Goal: Task Accomplishment & Management: Complete application form

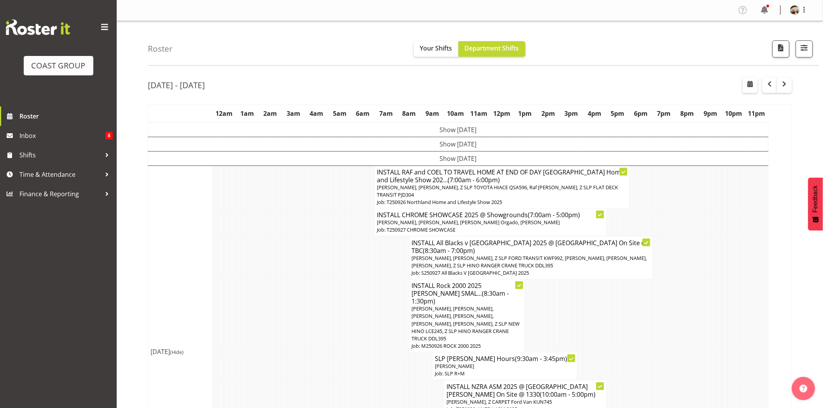
drag, startPoint x: 810, startPoint y: 50, endPoint x: 809, endPoint y: 54, distance: 4.8
click at [810, 51] on button "button" at bounding box center [804, 48] width 17 height 17
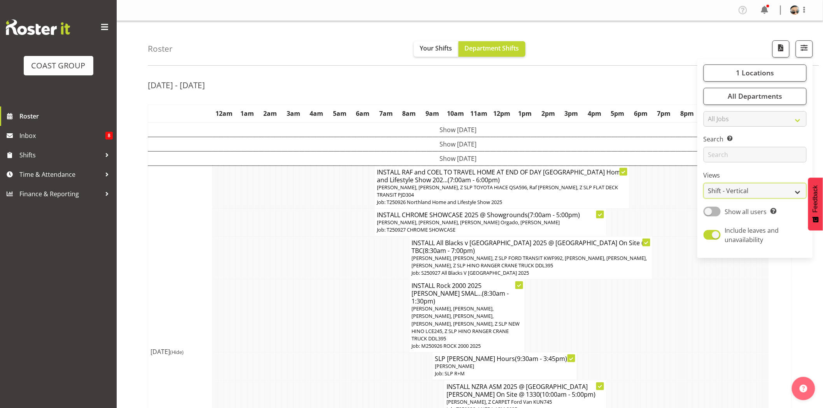
click at [769, 192] on select "Staff Role Shift - Horizontal Shift - Vertical Staff - Location" at bounding box center [755, 191] width 103 height 16
select select "staff"
click at [704, 183] on select "Staff Role Shift - Horizontal Shift - Vertical Staff - Location" at bounding box center [755, 191] width 103 height 16
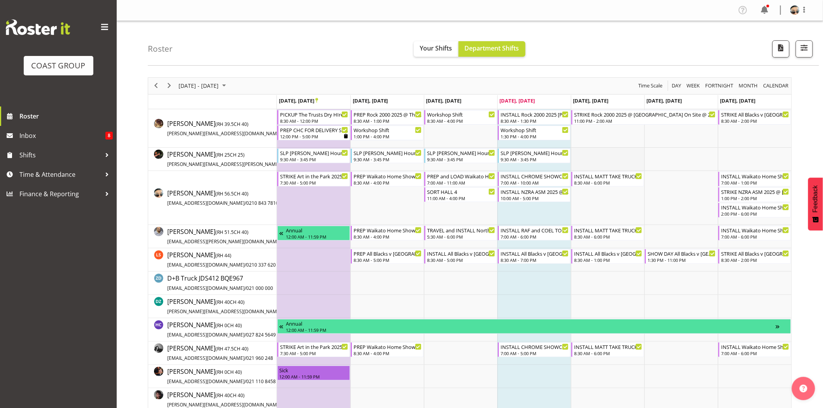
click at [632, 166] on td "Timeline Week of September 25, 2025" at bounding box center [608, 159] width 74 height 23
drag, startPoint x: 167, startPoint y: 84, endPoint x: 213, endPoint y: 81, distance: 46.8
click at [167, 84] on span "Next" at bounding box center [169, 86] width 9 height 10
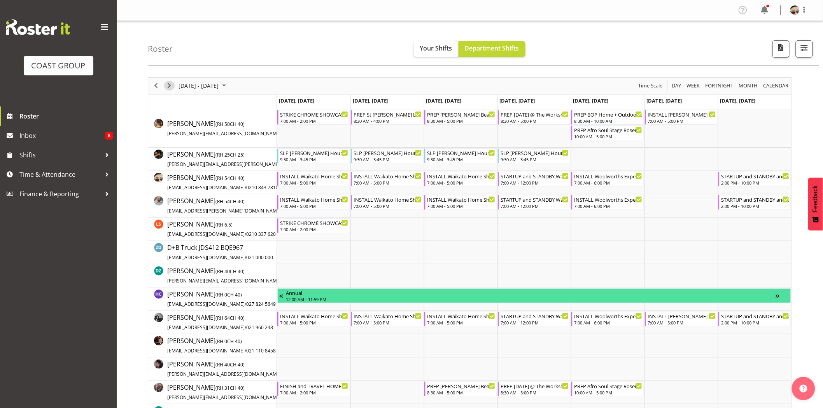
click at [170, 88] on span "Next" at bounding box center [169, 86] width 9 height 10
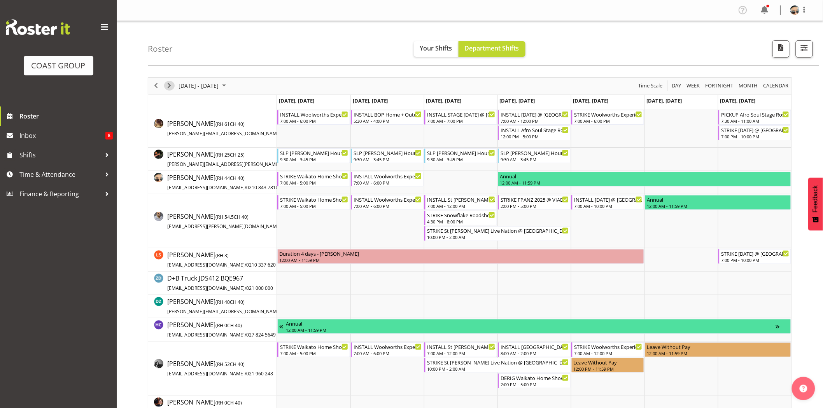
drag, startPoint x: 168, startPoint y: 88, endPoint x: 176, endPoint y: 83, distance: 9.7
click at [168, 88] on span "Next" at bounding box center [169, 86] width 9 height 10
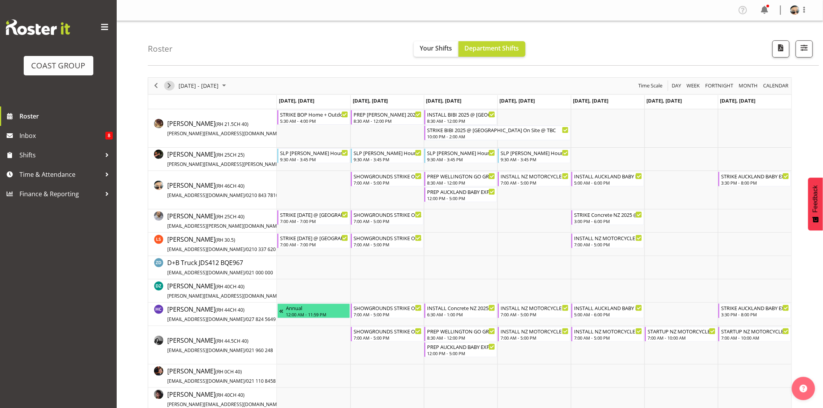
click at [168, 86] on span "Next" at bounding box center [169, 86] width 9 height 10
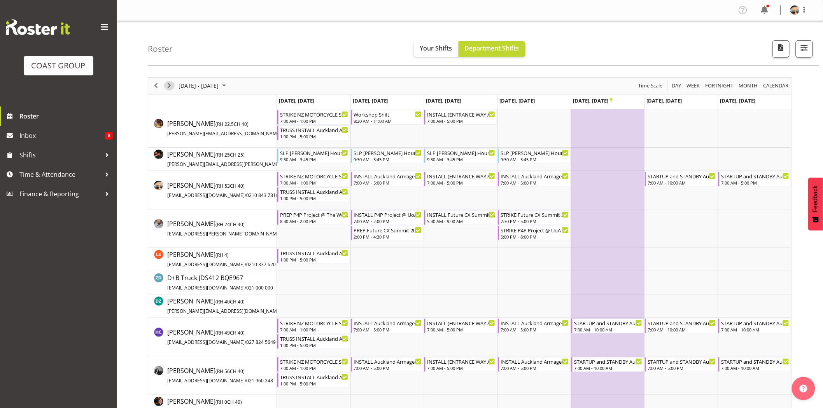
click at [167, 87] on span "Next" at bounding box center [169, 86] width 9 height 10
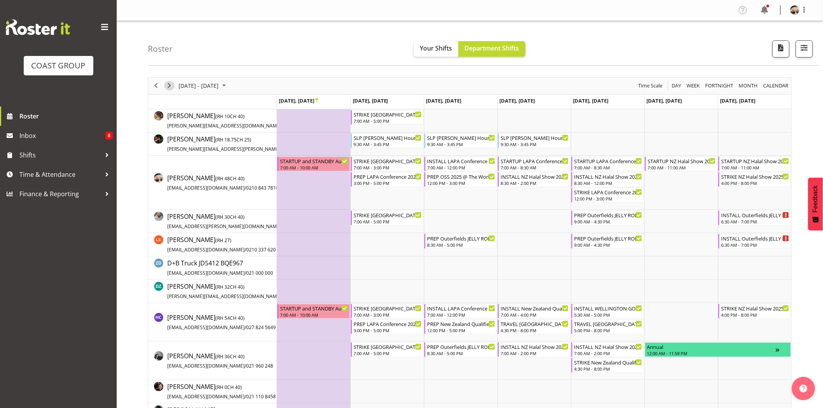
click at [168, 87] on span "Next" at bounding box center [169, 86] width 9 height 10
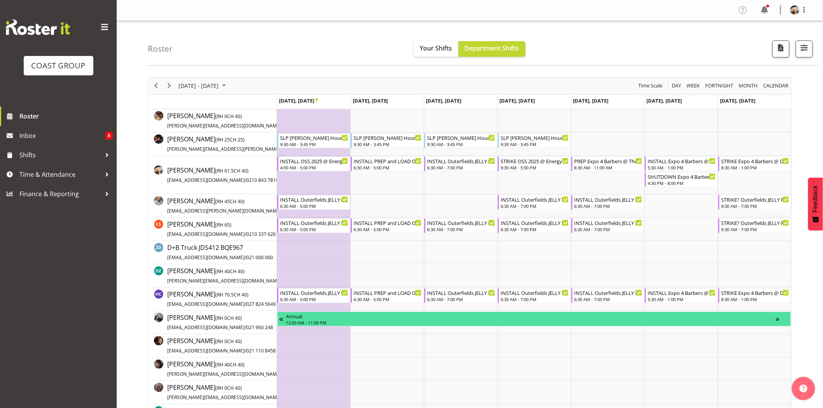
click at [314, 63] on div "Roster Your Shifts Department Shifts 1 Locations Clear CARLTON EVENTS [PERSON_N…" at bounding box center [483, 43] width 671 height 45
drag, startPoint x: 166, startPoint y: 81, endPoint x: 275, endPoint y: 1, distance: 134.5
click at [166, 81] on div "next period" at bounding box center [169, 86] width 13 height 16
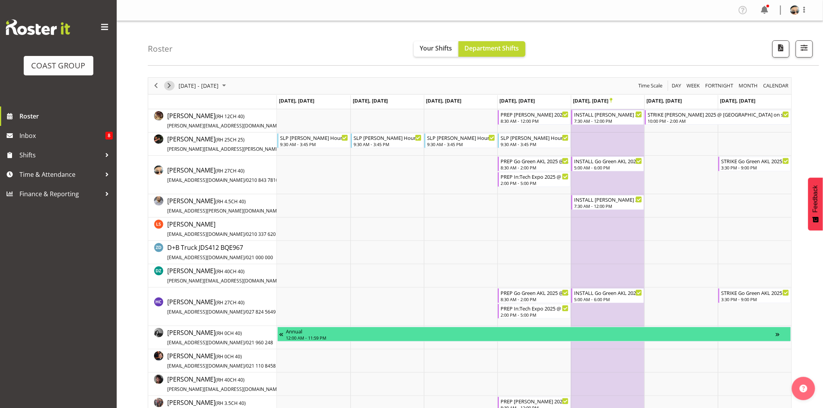
click at [169, 86] on span "Next" at bounding box center [169, 86] width 9 height 10
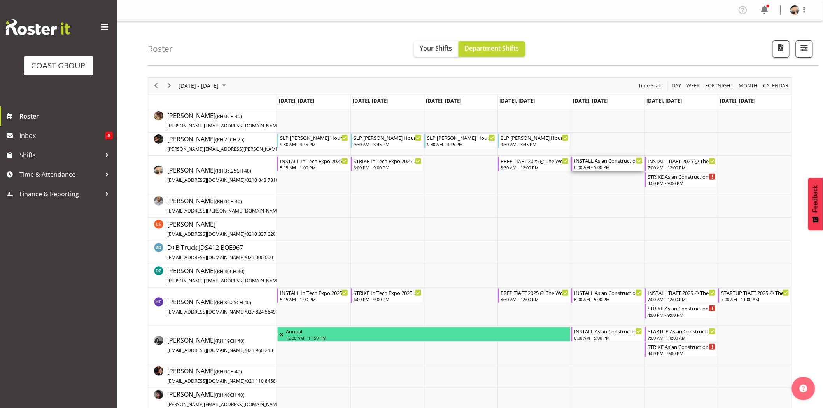
click at [585, 167] on div "6:00 AM - 5:00 PM" at bounding box center [608, 167] width 68 height 6
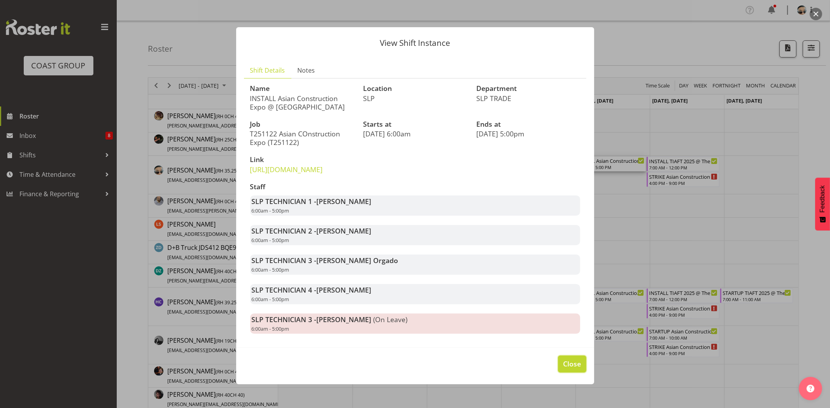
click at [569, 369] on span "Close" at bounding box center [572, 364] width 18 height 10
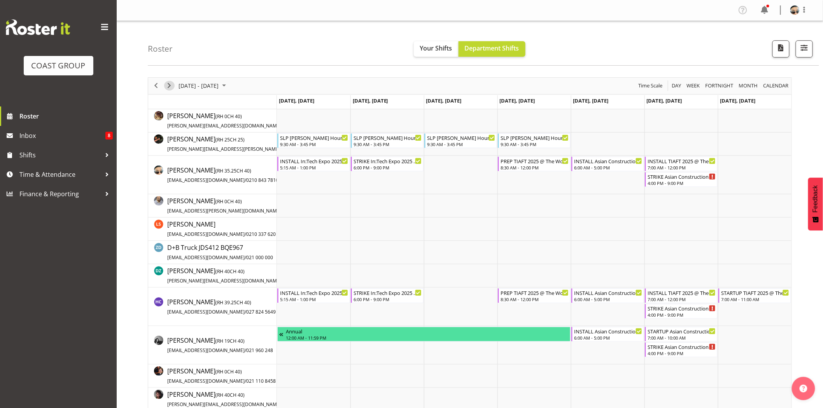
drag, startPoint x: 170, startPoint y: 89, endPoint x: 271, endPoint y: 18, distance: 123.5
click at [170, 89] on span "Next" at bounding box center [169, 86] width 9 height 10
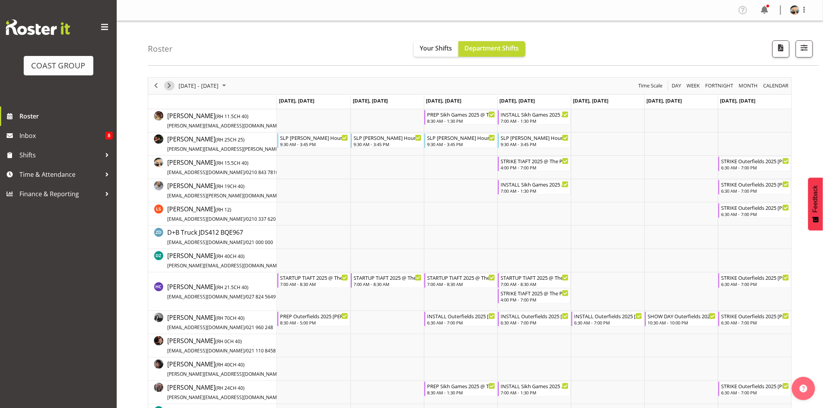
drag, startPoint x: 168, startPoint y: 87, endPoint x: 343, endPoint y: 3, distance: 194.5
click at [168, 87] on span "Next" at bounding box center [169, 86] width 9 height 10
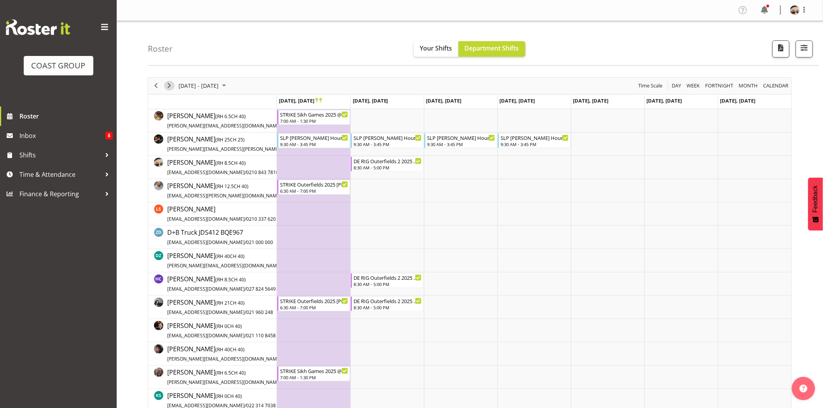
click at [171, 87] on span "Next" at bounding box center [169, 86] width 9 height 10
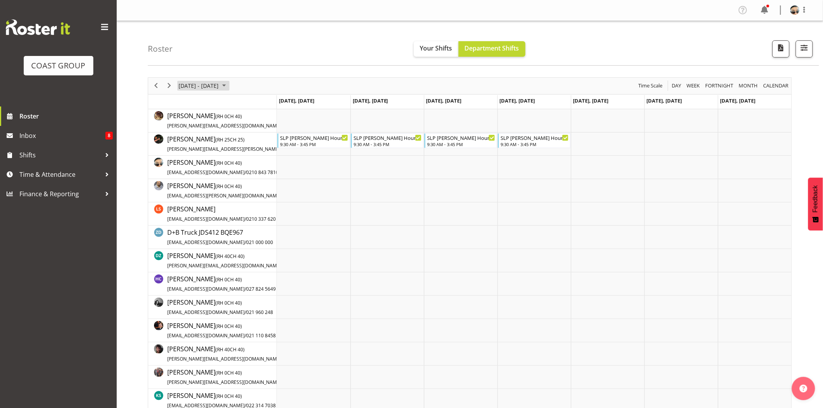
click at [229, 88] on span "December 2025" at bounding box center [223, 86] width 9 height 10
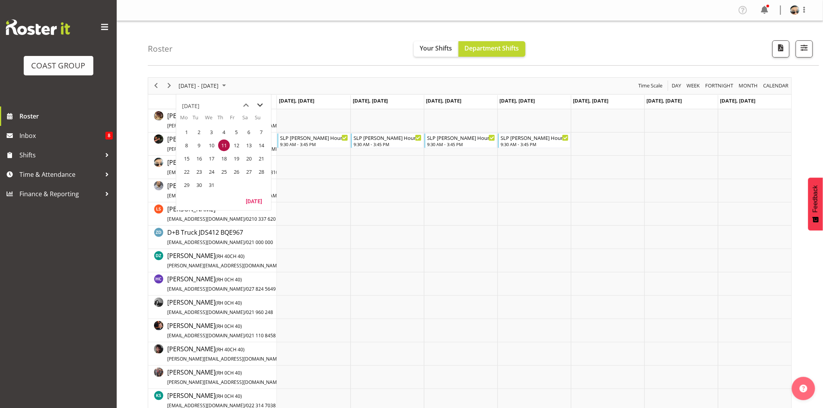
click at [256, 105] on span "next month" at bounding box center [261, 105] width 14 height 14
click at [245, 105] on span "previous month" at bounding box center [247, 105] width 14 height 14
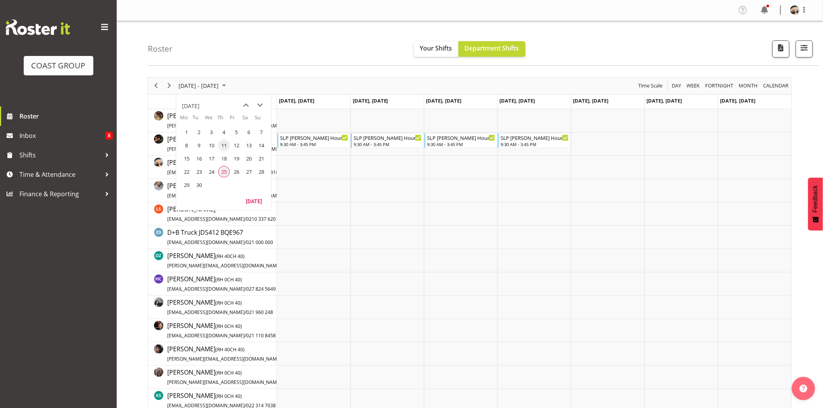
click at [225, 170] on span "25" at bounding box center [224, 172] width 12 height 12
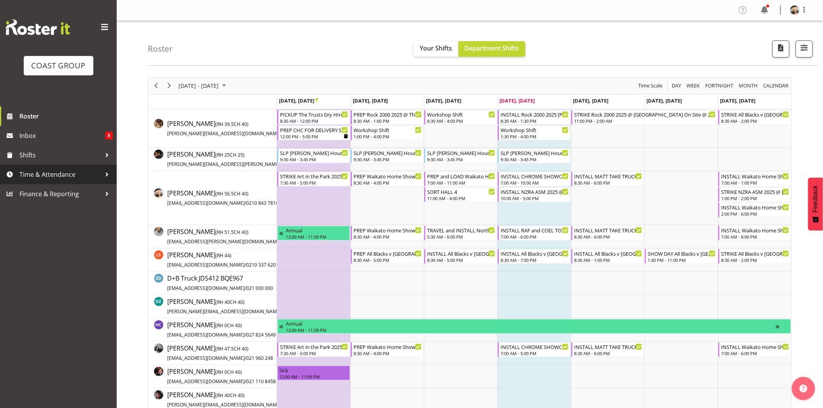
click at [93, 178] on span "Time & Attendance" at bounding box center [60, 175] width 82 height 12
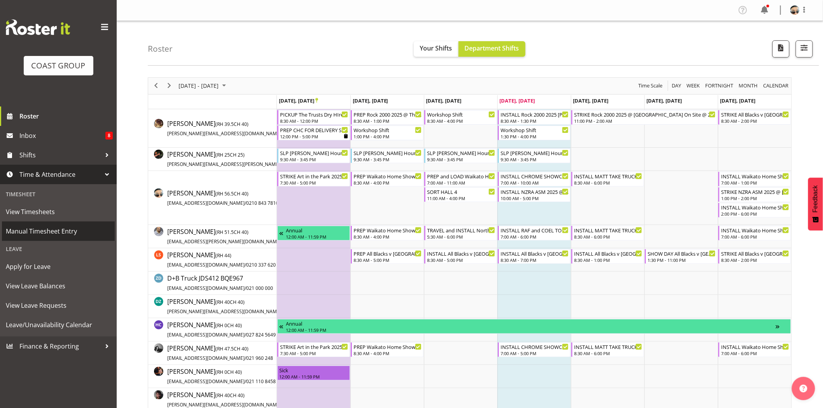
click at [78, 227] on span "Manual Timesheet Entry" at bounding box center [58, 232] width 105 height 12
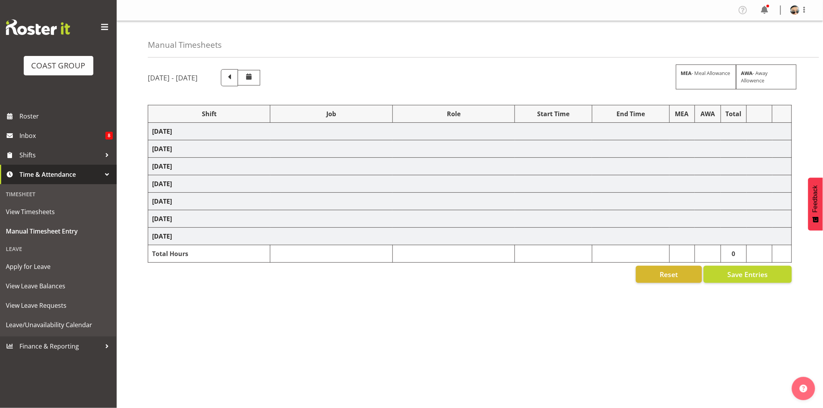
select select "66173"
select select "9156"
select select "82598"
select select "77863"
select select "10218"
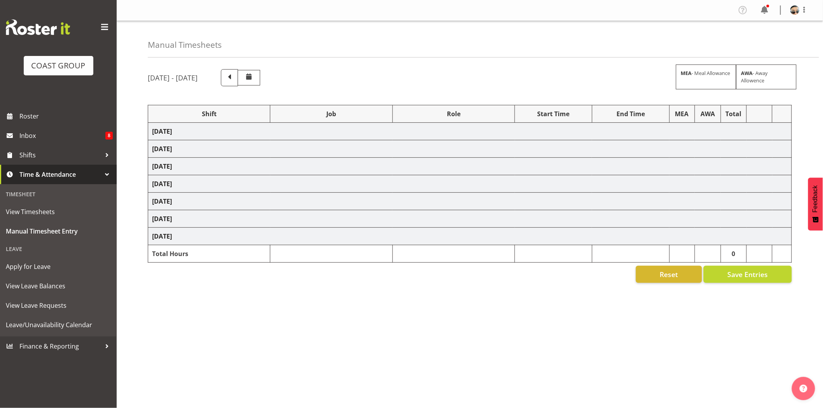
select select "82723"
select select "10718"
select select "66173"
select select "9156"
select select "66173"
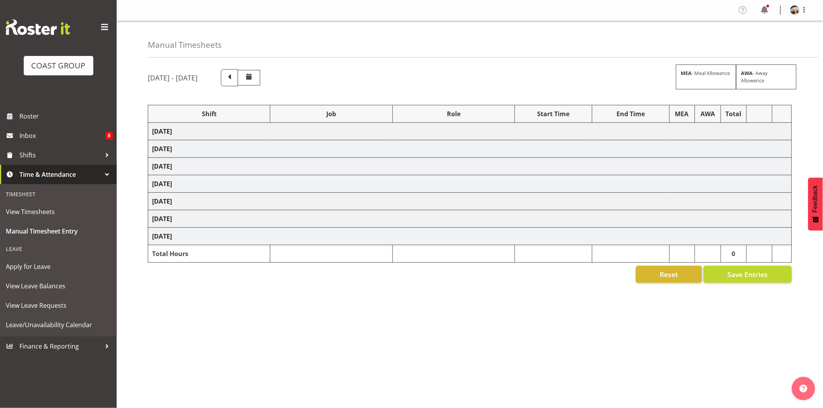
select select "9156"
select select "82723"
select select "10718"
select select "66173"
select select "9156"
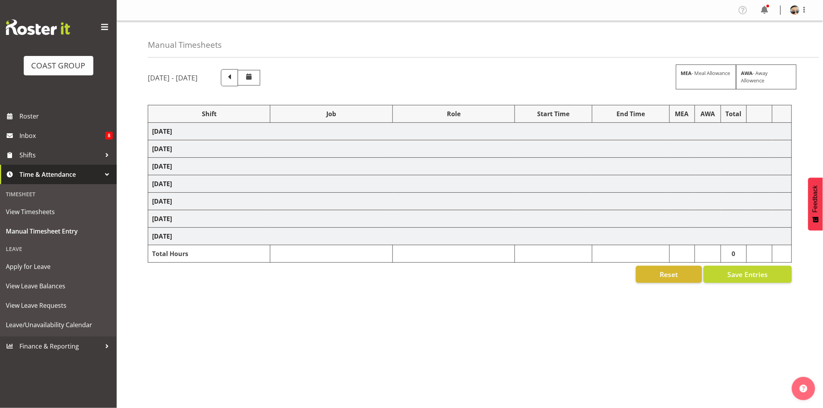
select select "66173"
select select "9156"
select select "66173"
select select "9156"
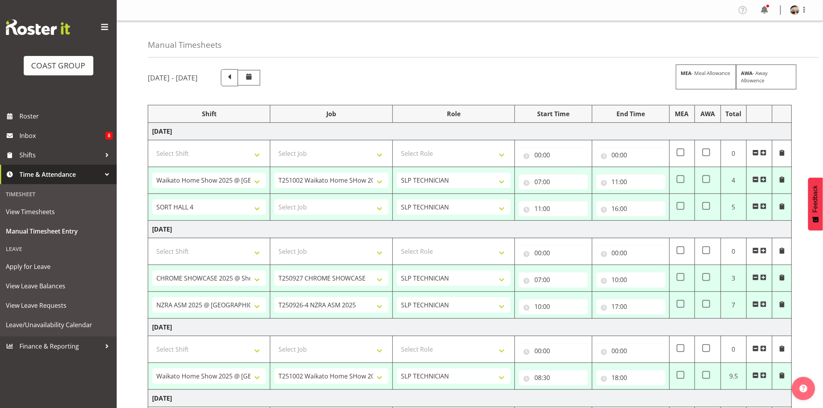
click at [697, 43] on div "Manual Timesheets" at bounding box center [483, 39] width 671 height 37
click at [42, 121] on span "Roster" at bounding box center [65, 116] width 93 height 12
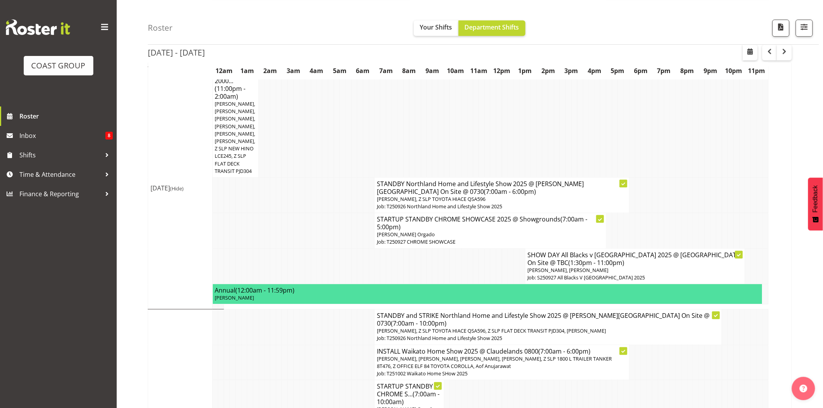
scroll to position [832, 0]
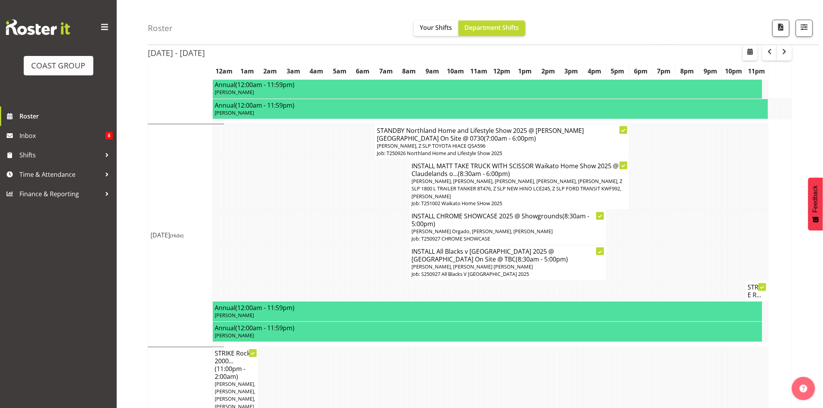
scroll to position [406, 0]
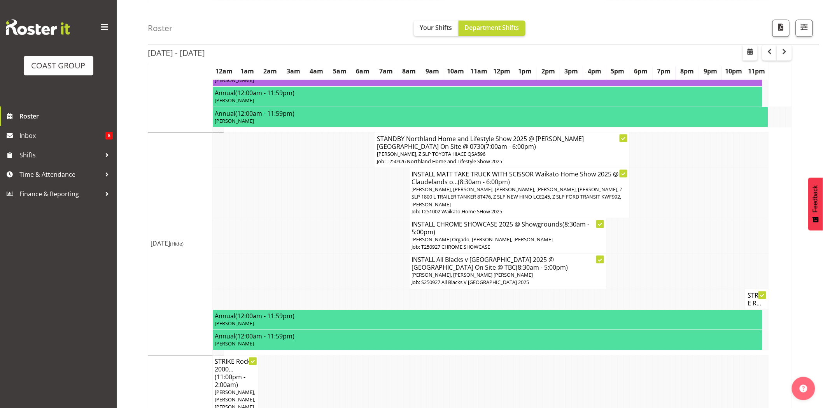
click at [401, 218] on td at bounding box center [401, 235] width 6 height 35
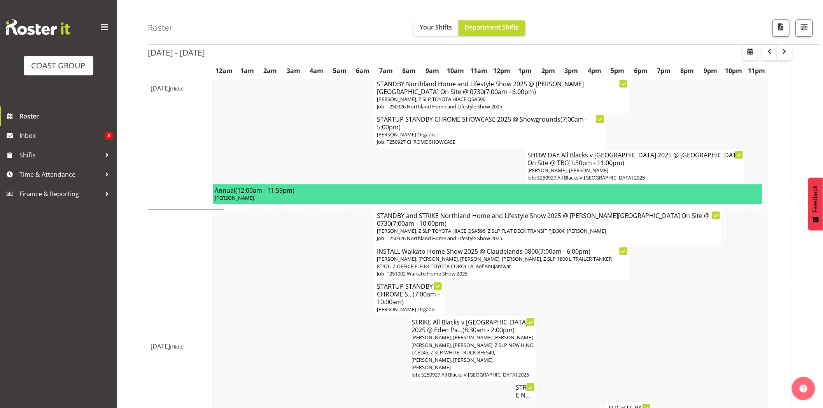
scroll to position [832, 0]
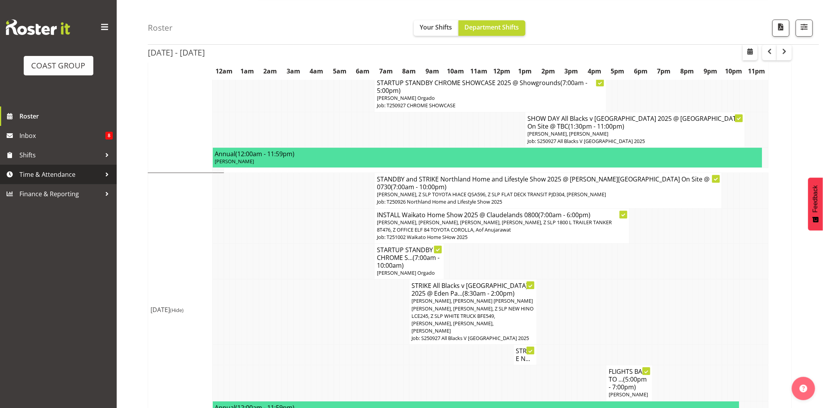
click at [30, 176] on span "Time & Attendance" at bounding box center [60, 175] width 82 height 12
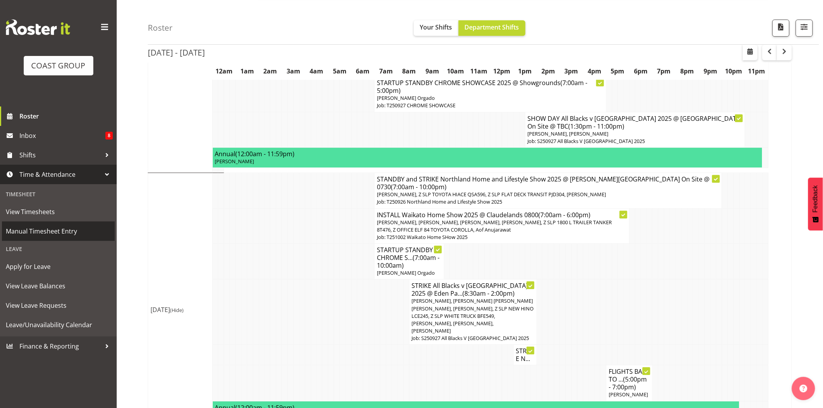
click at [34, 236] on span "Manual Timesheet Entry" at bounding box center [58, 232] width 105 height 12
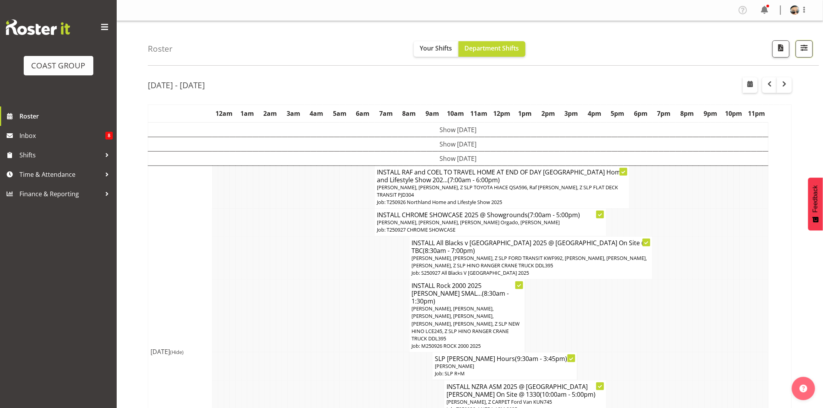
click at [799, 49] on button "button" at bounding box center [804, 48] width 17 height 17
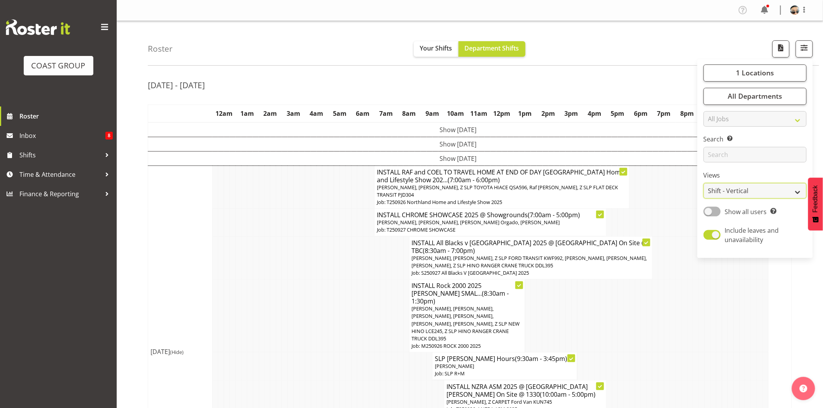
click at [738, 196] on select "Staff Role Shift - Horizontal Shift - Vertical Staff - Location" at bounding box center [755, 191] width 103 height 16
select select "staff"
click at [704, 183] on select "Staff Role Shift - Horizontal Shift - Vertical Staff - Location" at bounding box center [755, 191] width 103 height 16
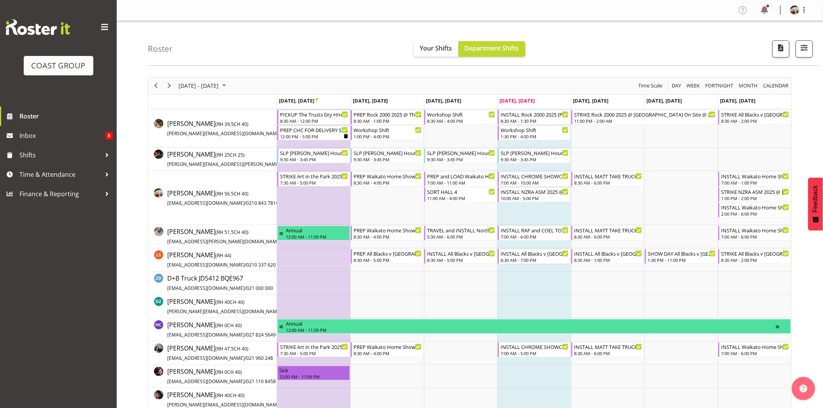
click at [535, 27] on div "Roster Your Shifts Department Shifts 1 Locations Clear CARLTON EVENTS Carlton H…" at bounding box center [483, 43] width 671 height 45
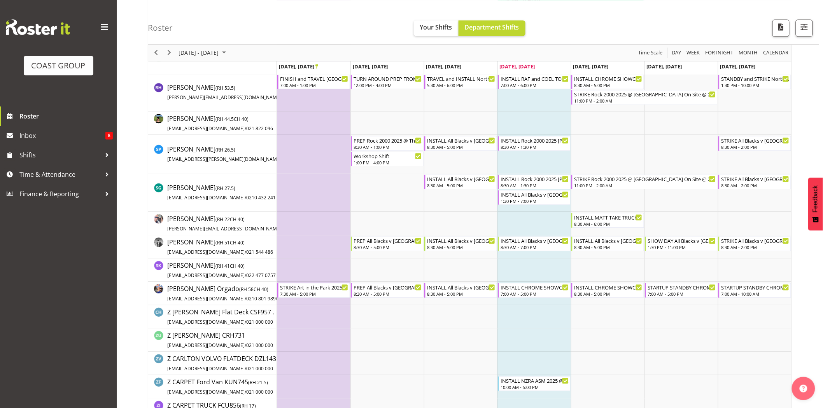
scroll to position [682, 0]
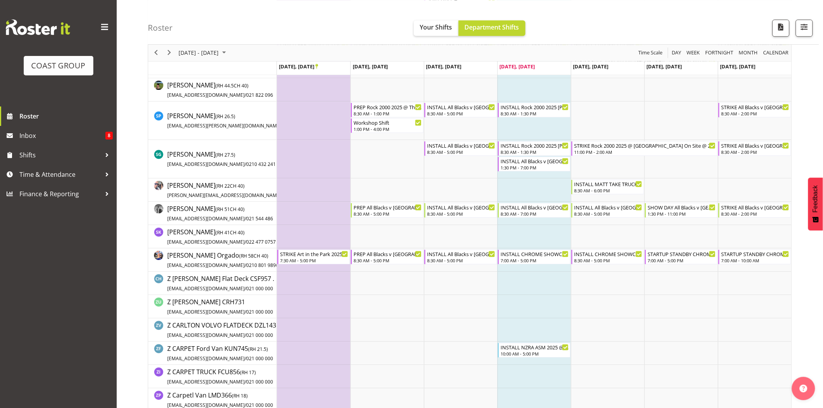
click at [556, 186] on td "Timeline Week of September 25, 2025" at bounding box center [535, 190] width 74 height 23
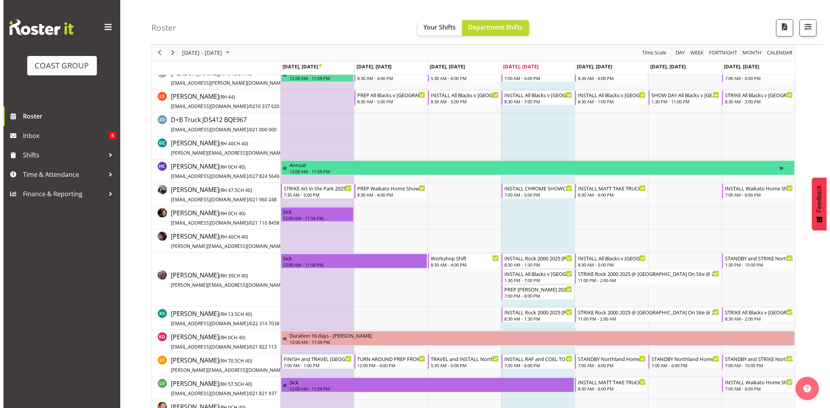
scroll to position [145, 0]
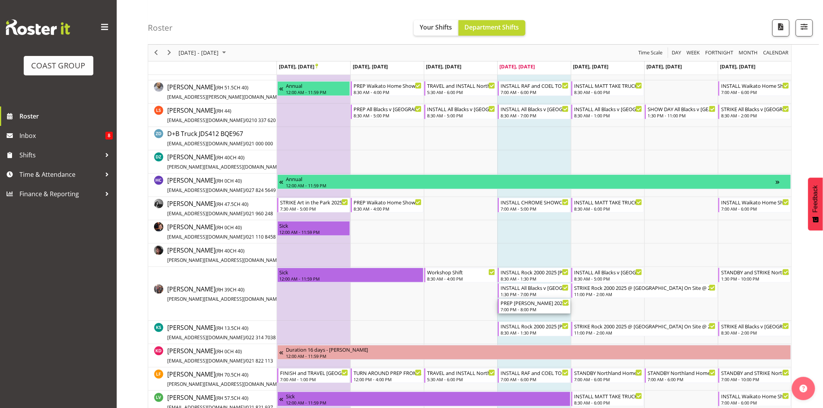
click at [555, 306] on div "PREP Harvey Norman 2025 @ The Workshop" at bounding box center [535, 303] width 68 height 8
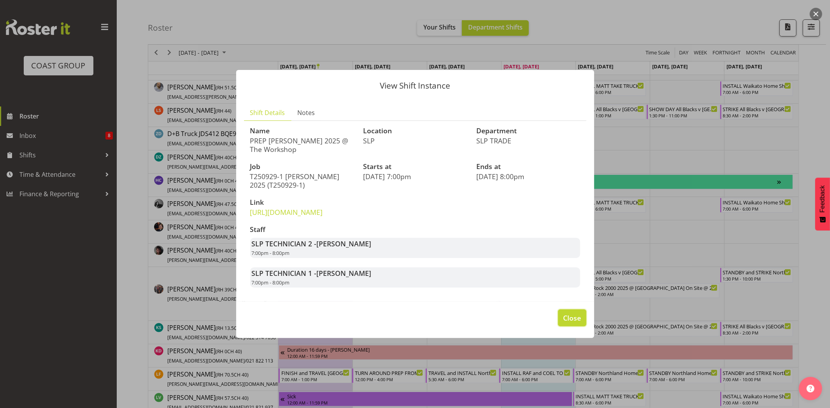
click at [571, 323] on span "Close" at bounding box center [572, 318] width 18 height 10
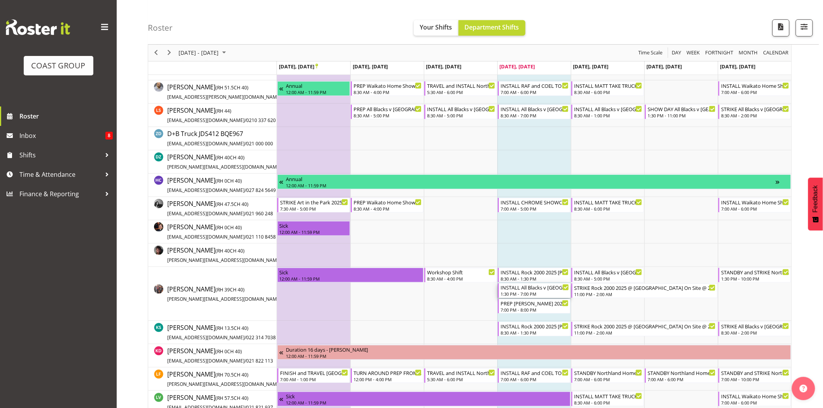
click at [540, 293] on div "1:30 PM - 7:00 PM" at bounding box center [535, 294] width 68 height 6
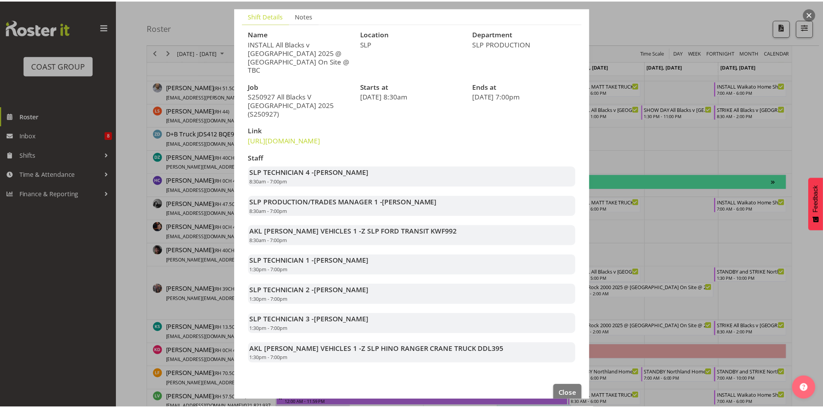
scroll to position [68, 0]
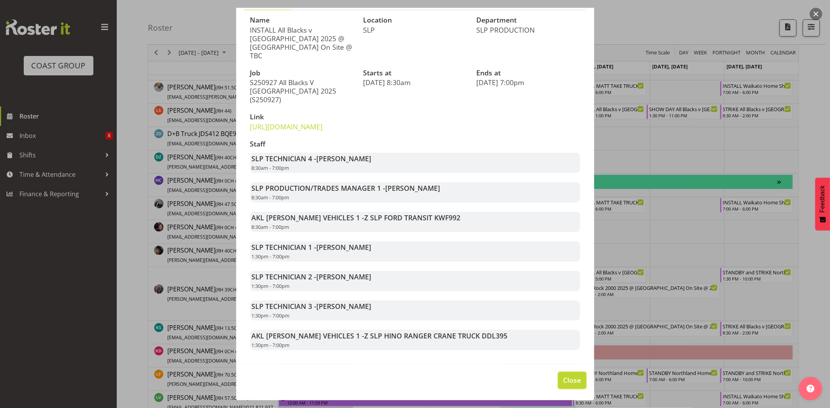
click at [575, 384] on button "Close" at bounding box center [572, 380] width 28 height 17
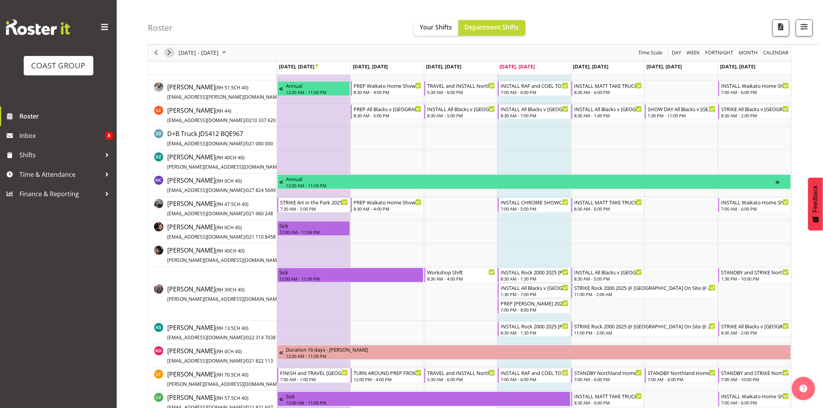
drag, startPoint x: 170, startPoint y: 52, endPoint x: 193, endPoint y: 36, distance: 28.3
click at [170, 52] on span "Next" at bounding box center [169, 53] width 9 height 10
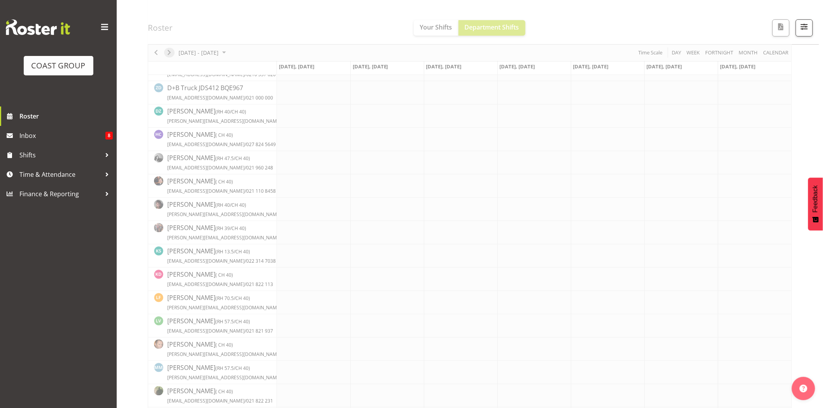
scroll to position [0, 0]
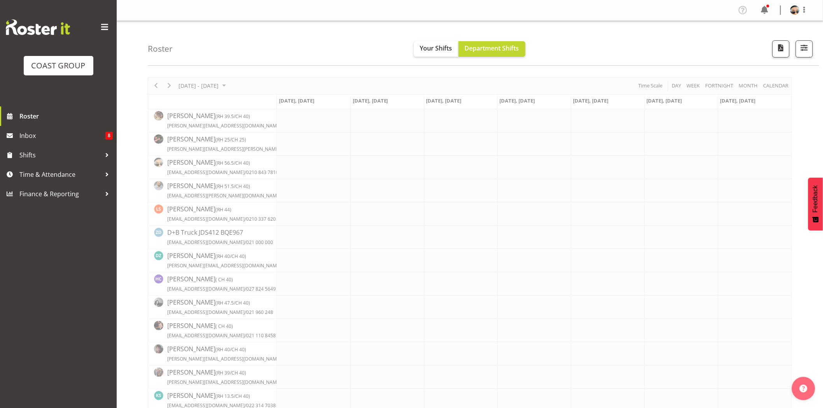
click at [214, 34] on div "Roster Your Shifts Department Shifts 1 Locations Clear CARLTON EVENTS Carlton H…" at bounding box center [483, 43] width 671 height 45
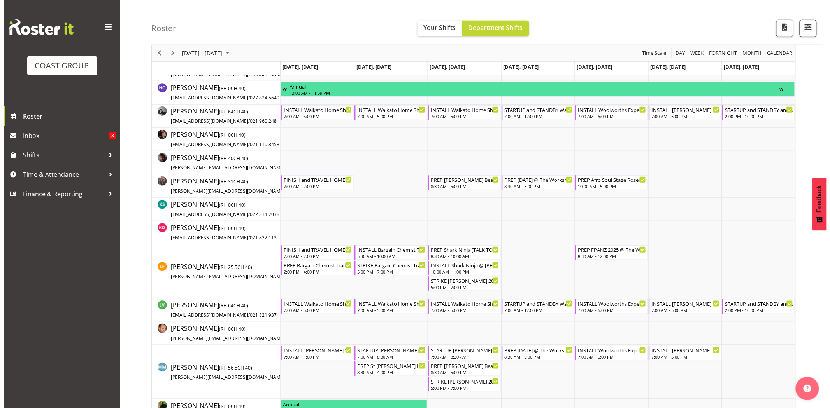
scroll to position [232, 0]
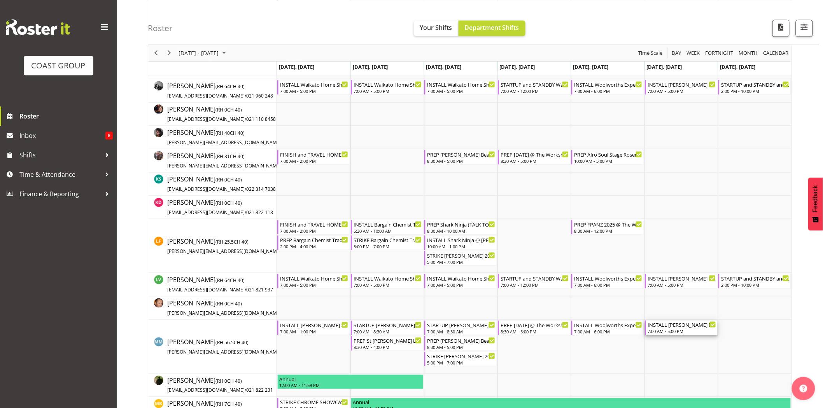
click at [678, 329] on div "7:00 AM - 5:00 PM" at bounding box center [682, 331] width 68 height 6
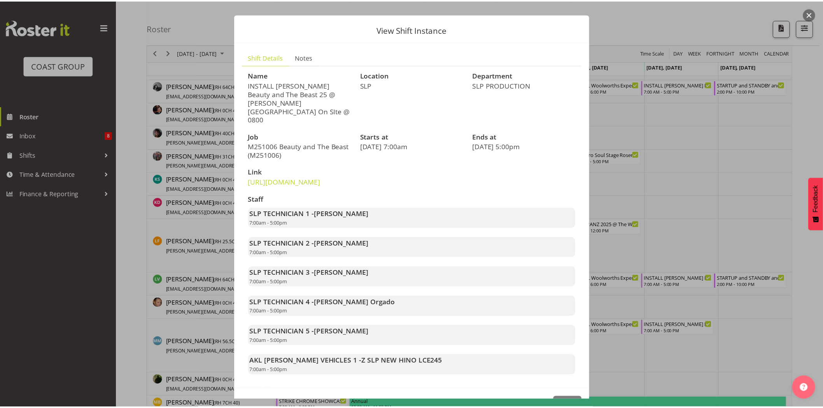
scroll to position [39, 0]
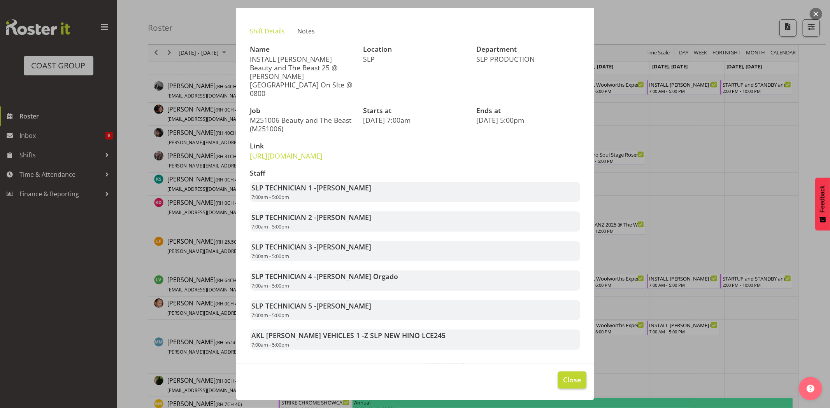
click at [565, 374] on footer "Close" at bounding box center [415, 382] width 358 height 37
click at [565, 374] on button "Close" at bounding box center [572, 380] width 28 height 17
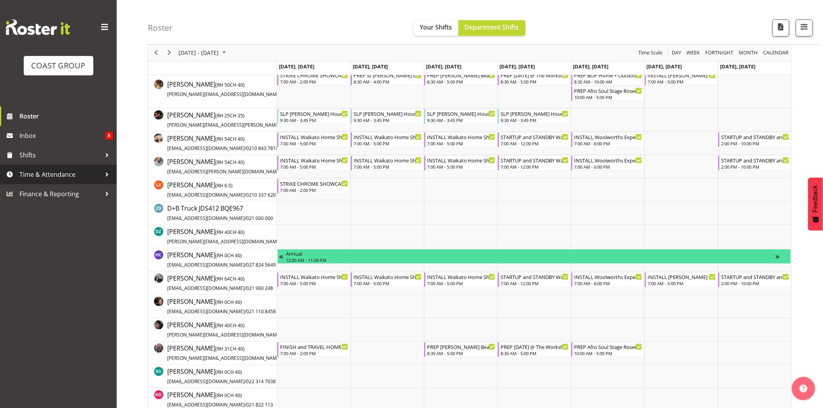
click at [100, 174] on span "Time & Attendance" at bounding box center [60, 175] width 82 height 12
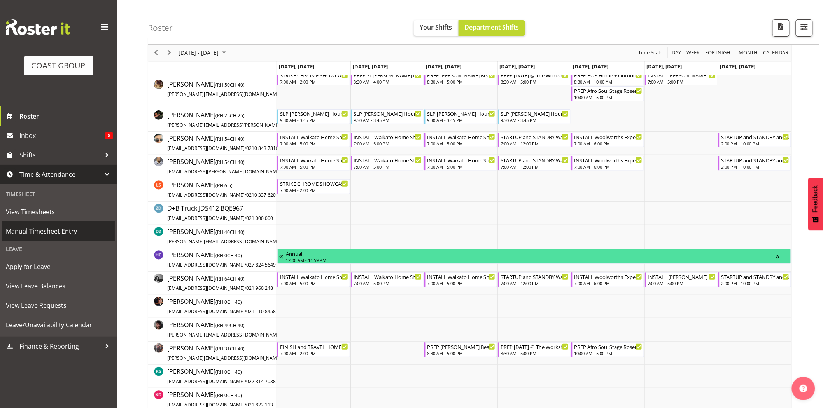
click at [60, 238] on link "Manual Timesheet Entry" at bounding box center [58, 231] width 113 height 19
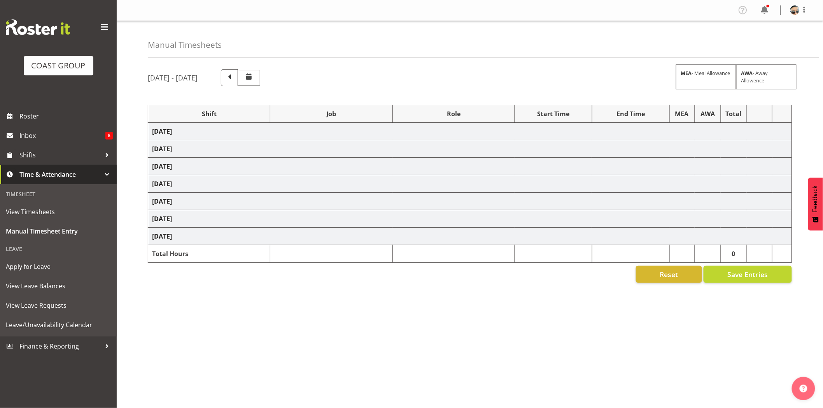
select select "66173"
select select "9156"
select select "82598"
select select "77863"
select select "10218"
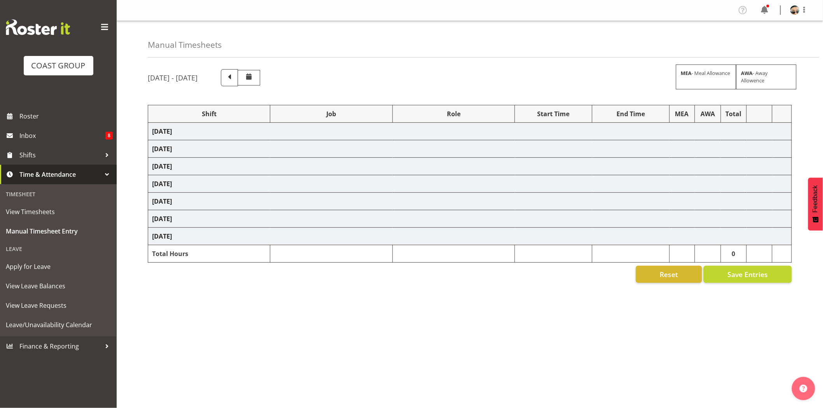
select select "82723"
select select "10718"
select select "66173"
select select "9156"
select select "66173"
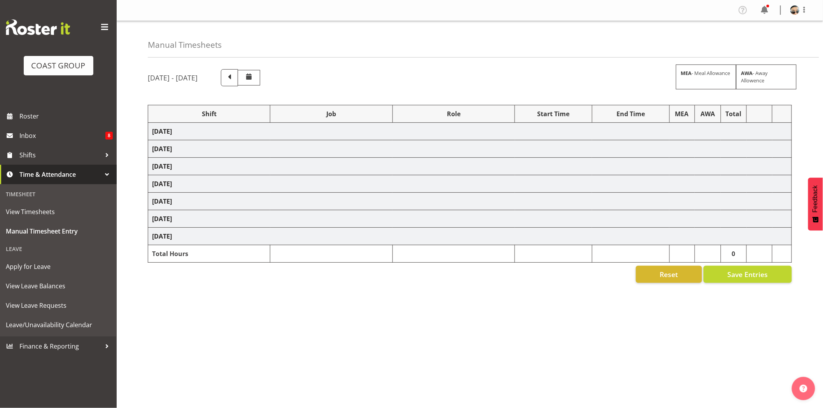
select select "9156"
select select "82723"
select select "10718"
select select "66173"
select select "9156"
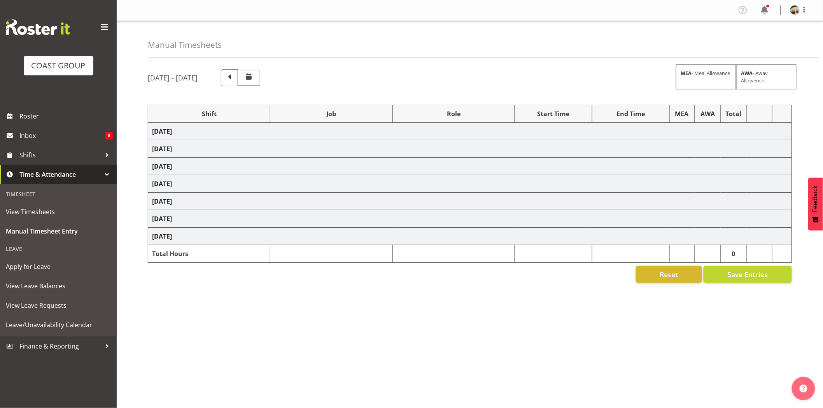
select select "66173"
select select "9156"
select select "66173"
select select "9156"
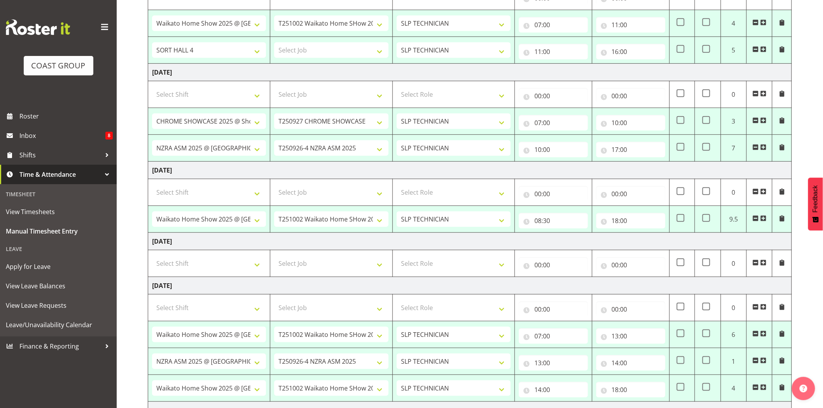
scroll to position [344, 0]
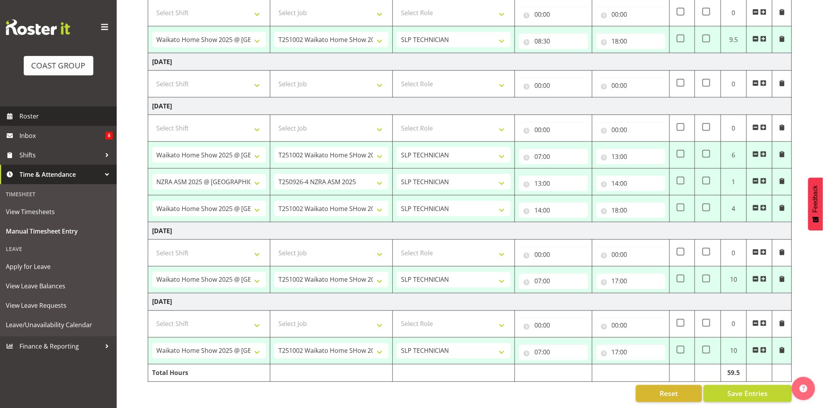
click at [74, 123] on link "Roster" at bounding box center [58, 116] width 117 height 19
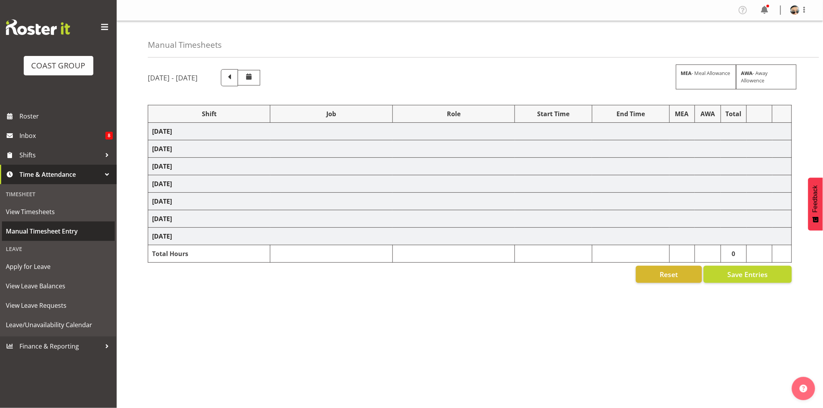
select select "66173"
select select "9156"
select select "82598"
select select "77863"
select select "10218"
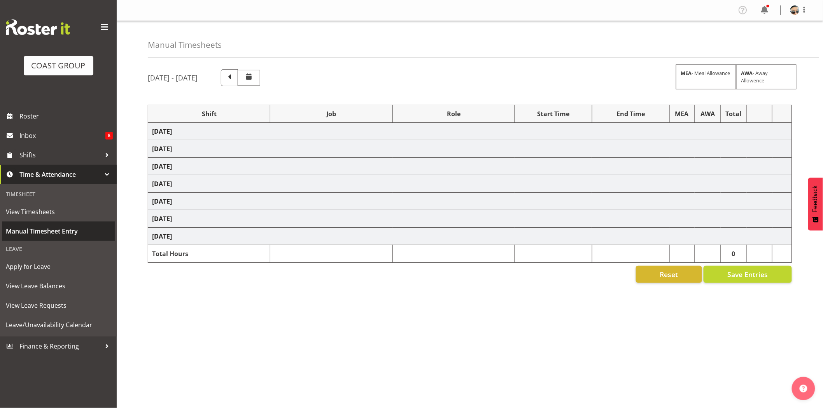
select select "82723"
select select "10718"
select select "66173"
select select "9156"
select select "66173"
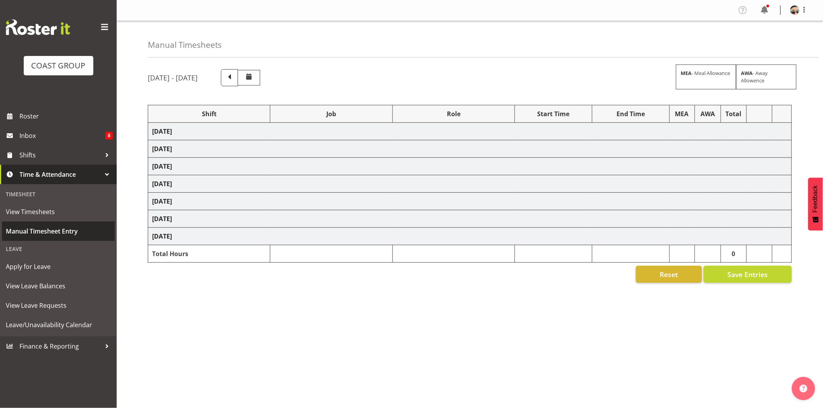
select select "9156"
select select "82723"
select select "10718"
select select "66173"
select select "9156"
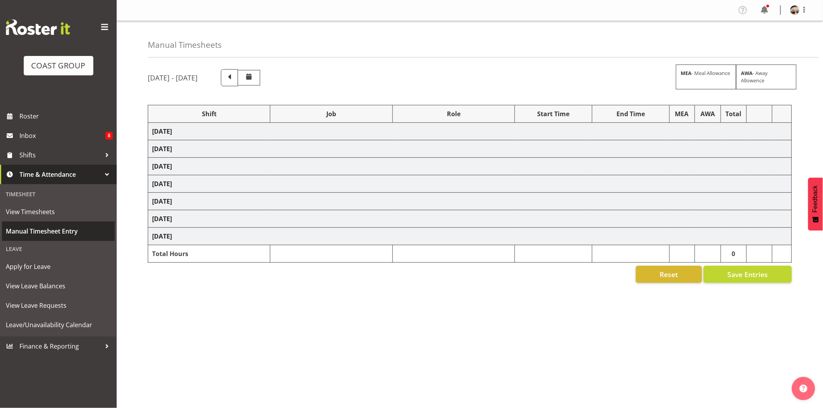
select select "66173"
select select "9156"
select select "66173"
select select "9156"
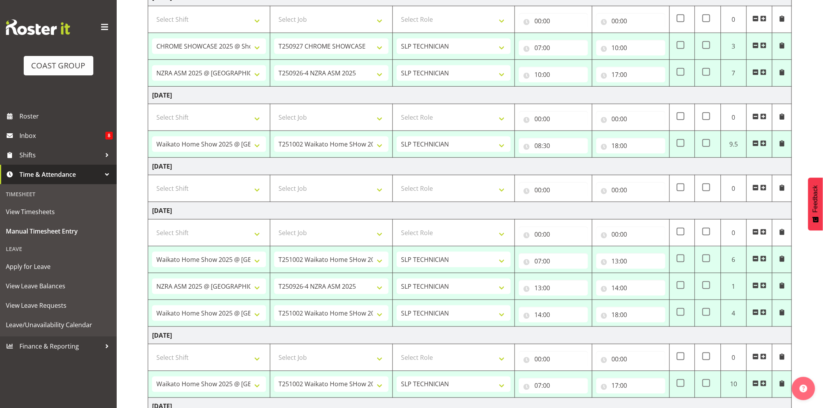
scroll to position [344, 0]
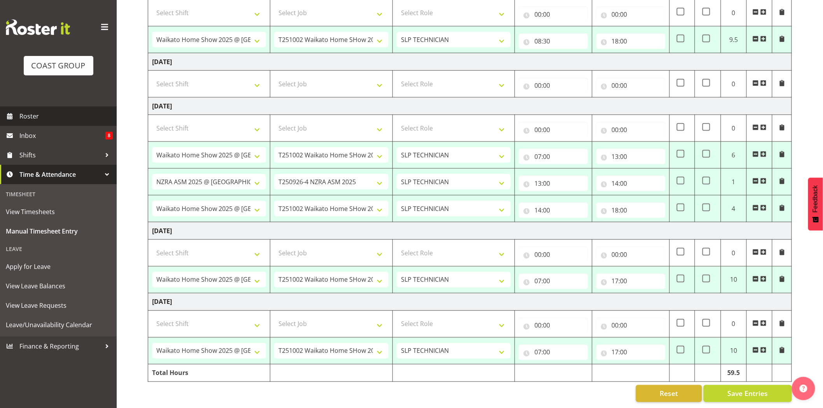
click at [66, 114] on span "Roster" at bounding box center [65, 116] width 93 height 12
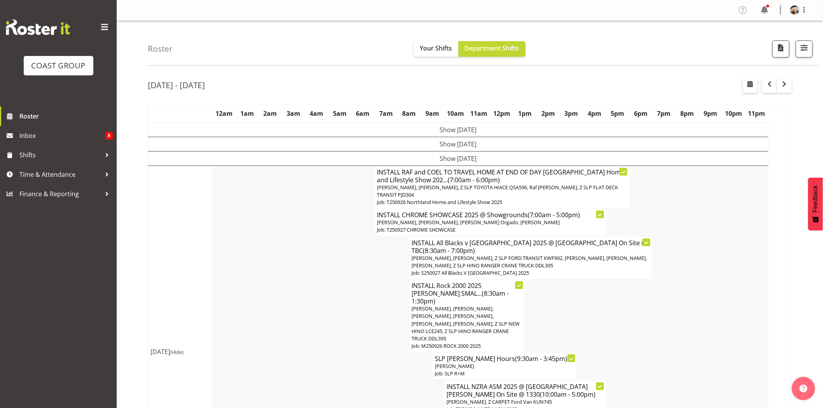
click at [526, 383] on h4 "INSTALL NZRA ASM 2025 @ [GEOGRAPHIC_DATA][PERSON_NAME] On Site @ 1330 (10:00am …" at bounding box center [525, 391] width 157 height 16
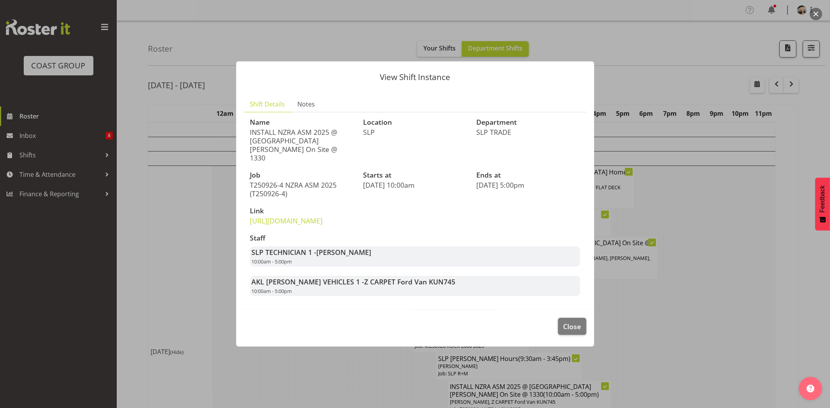
click at [287, 136] on p "INSTALL NZRA ASM 2025 @ [GEOGRAPHIC_DATA][PERSON_NAME] On Site @ 1330" at bounding box center [302, 145] width 104 height 34
click at [297, 207] on h3 "Link" at bounding box center [302, 211] width 104 height 8
click at [303, 216] on link "[URL][DOMAIN_NAME]" at bounding box center [286, 220] width 73 height 9
click at [572, 332] on span "Close" at bounding box center [572, 327] width 18 height 10
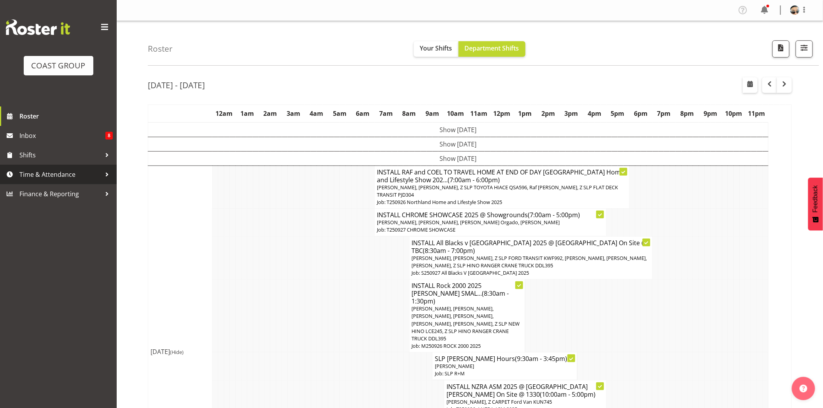
click at [51, 172] on span "Time & Attendance" at bounding box center [60, 175] width 82 height 12
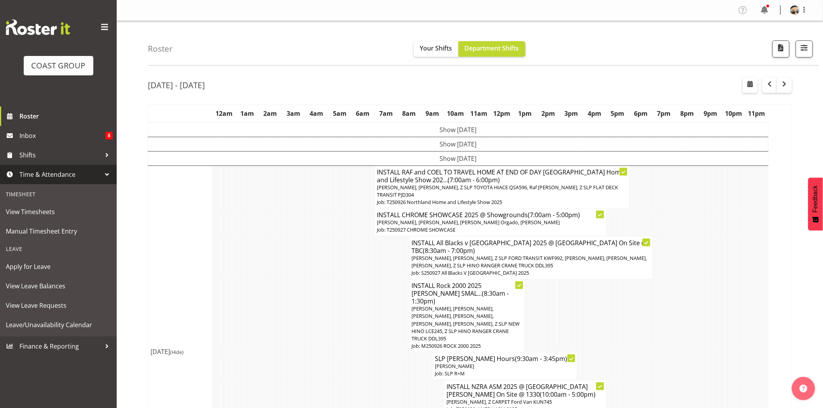
click at [56, 185] on div "Timesheet View Timesheets Manual Timesheet Entry Leave Apply for Leave View Lea…" at bounding box center [58, 260] width 117 height 152
